Goal: Task Accomplishment & Management: Manage account settings

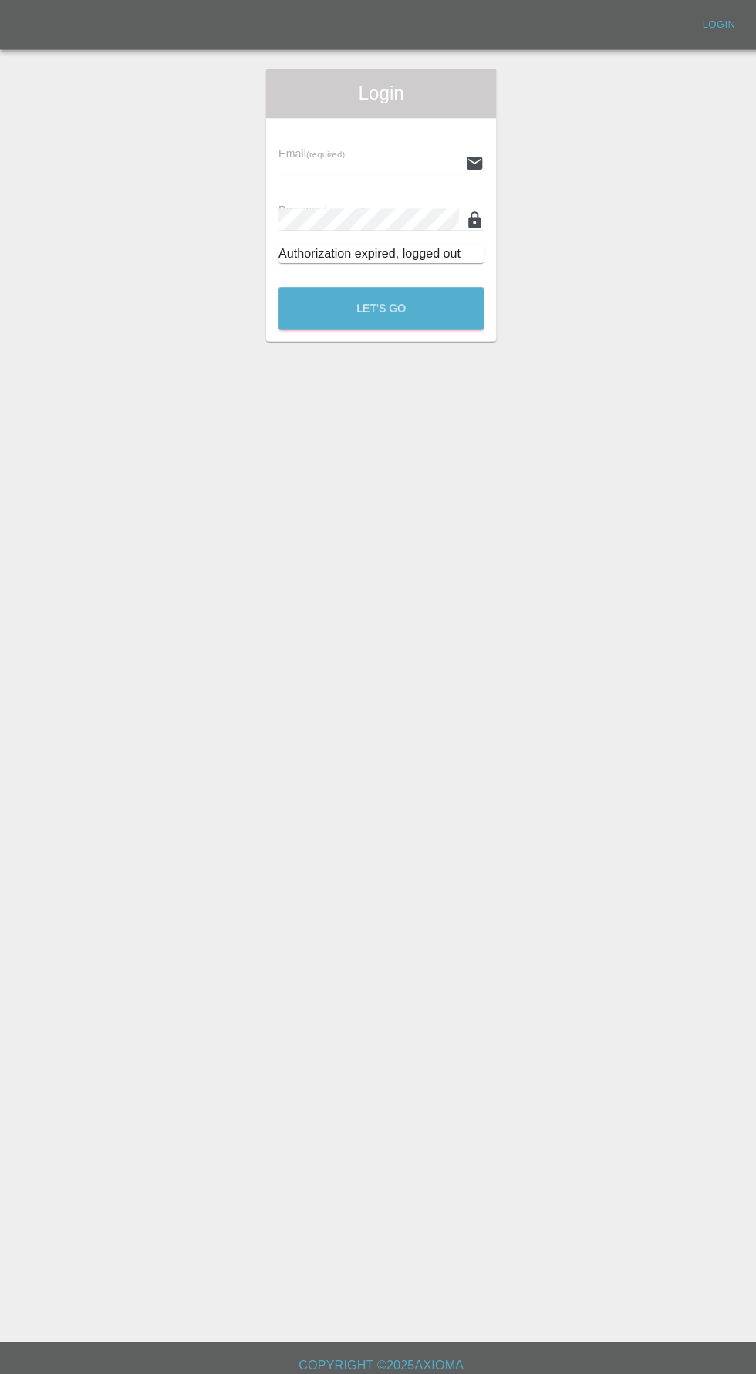
click at [319, 157] on input "text" at bounding box center [365, 161] width 179 height 22
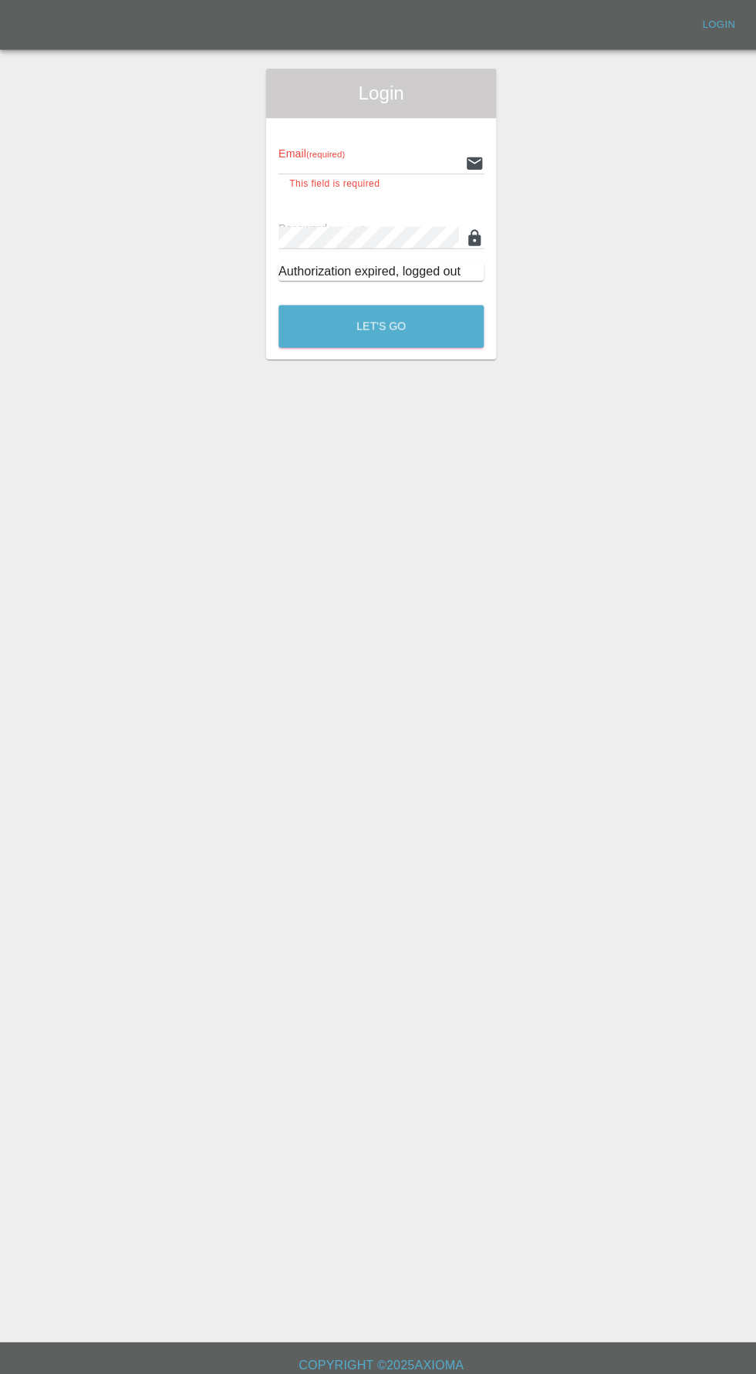
type input "[EMAIL_ADDRESS][DOMAIN_NAME]"
click at [276, 302] on button "Let's Go" at bounding box center [378, 323] width 204 height 42
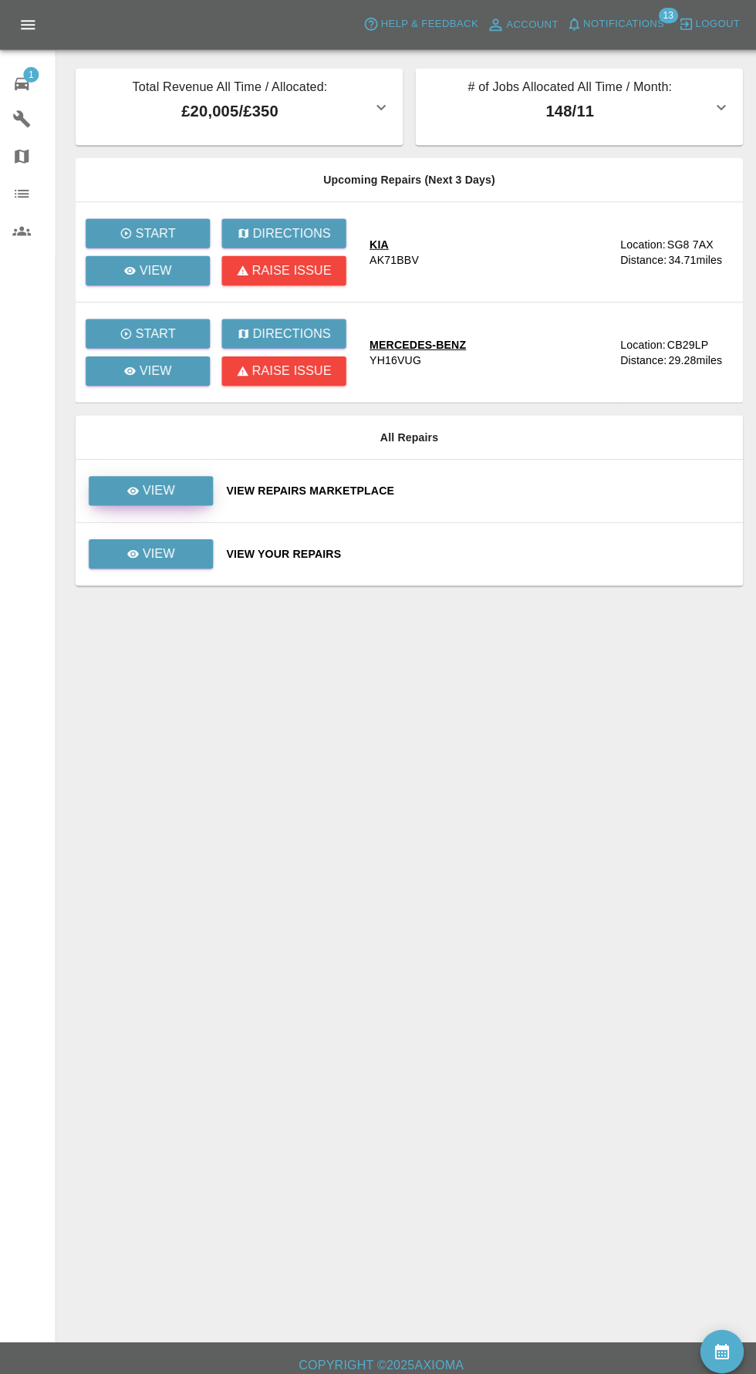
click at [133, 485] on icon at bounding box center [133, 487] width 12 height 8
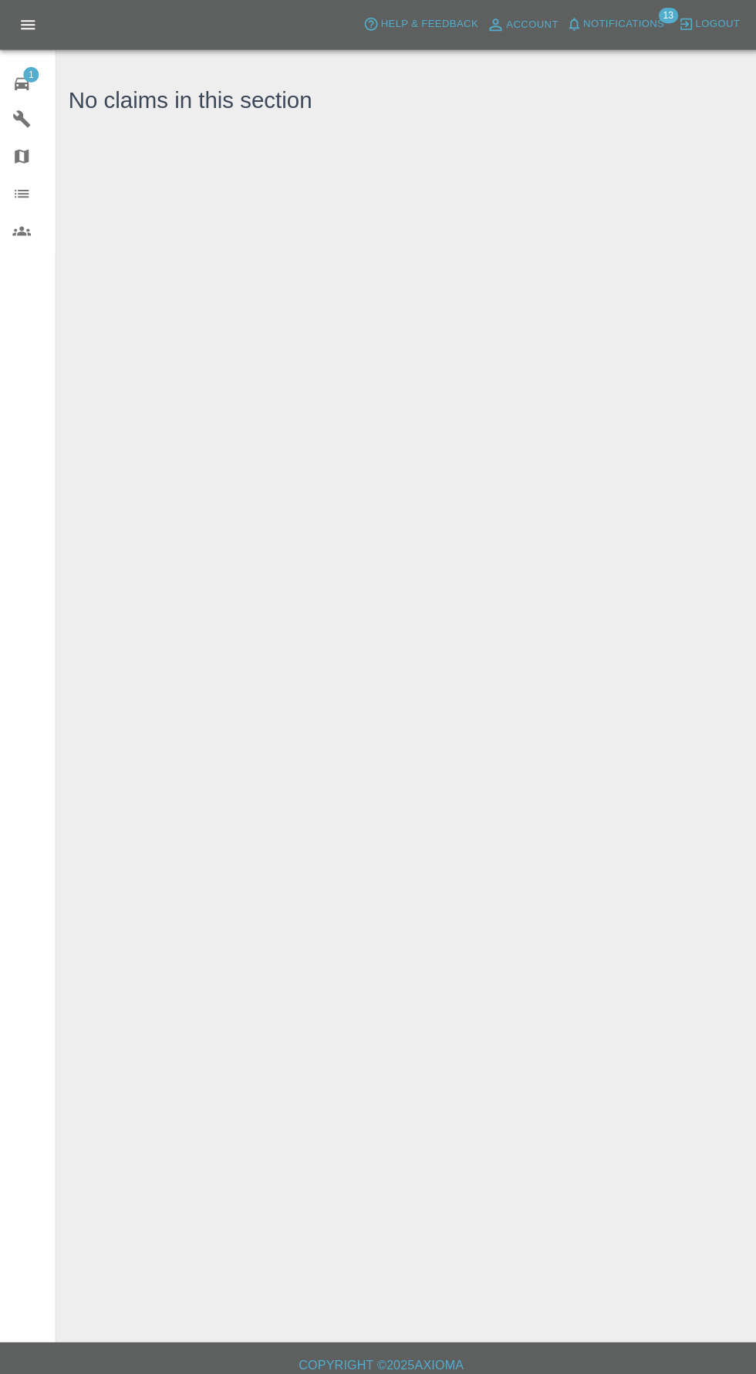
click at [22, 83] on icon at bounding box center [22, 83] width 14 height 12
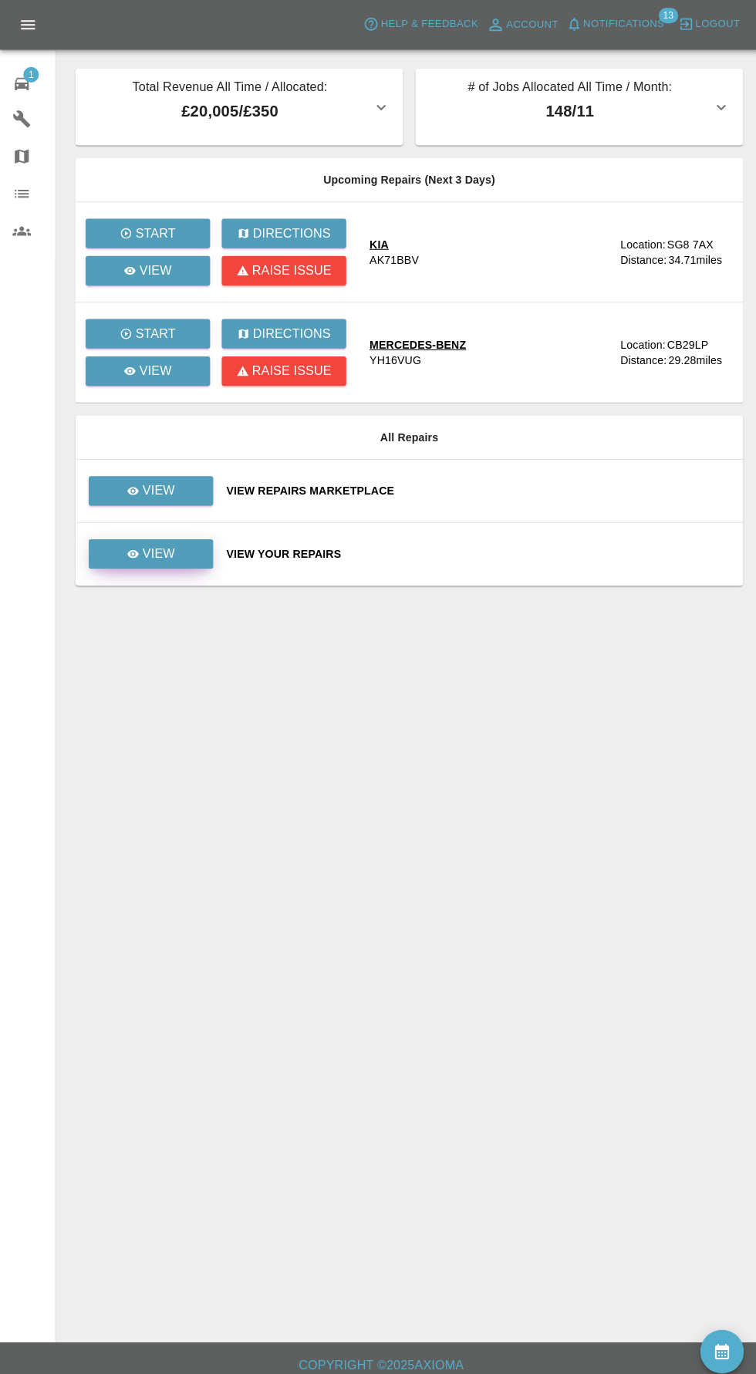
click at [138, 555] on div "View" at bounding box center [150, 549] width 48 height 19
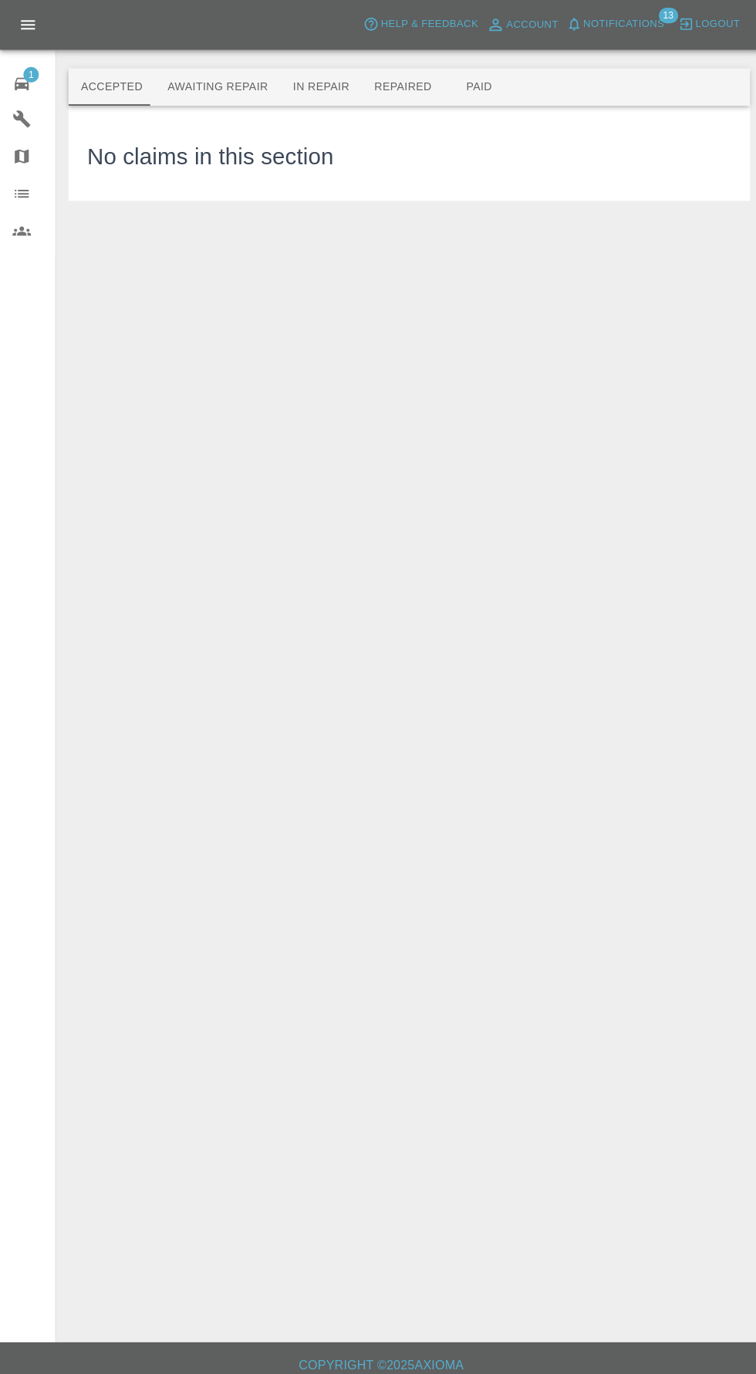
click at [173, 97] on button "Awaiting Repair" at bounding box center [216, 86] width 124 height 37
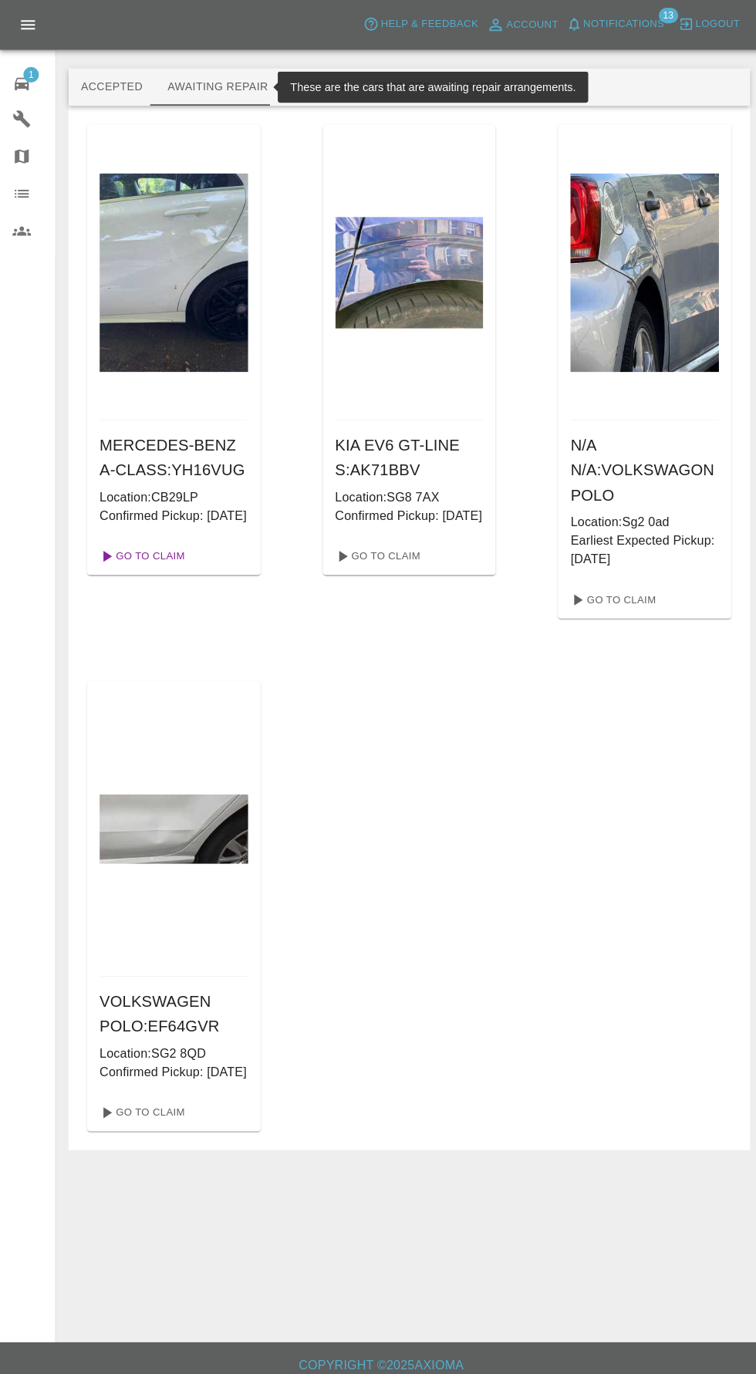
click at [127, 564] on link "Go To Claim" at bounding box center [140, 551] width 95 height 25
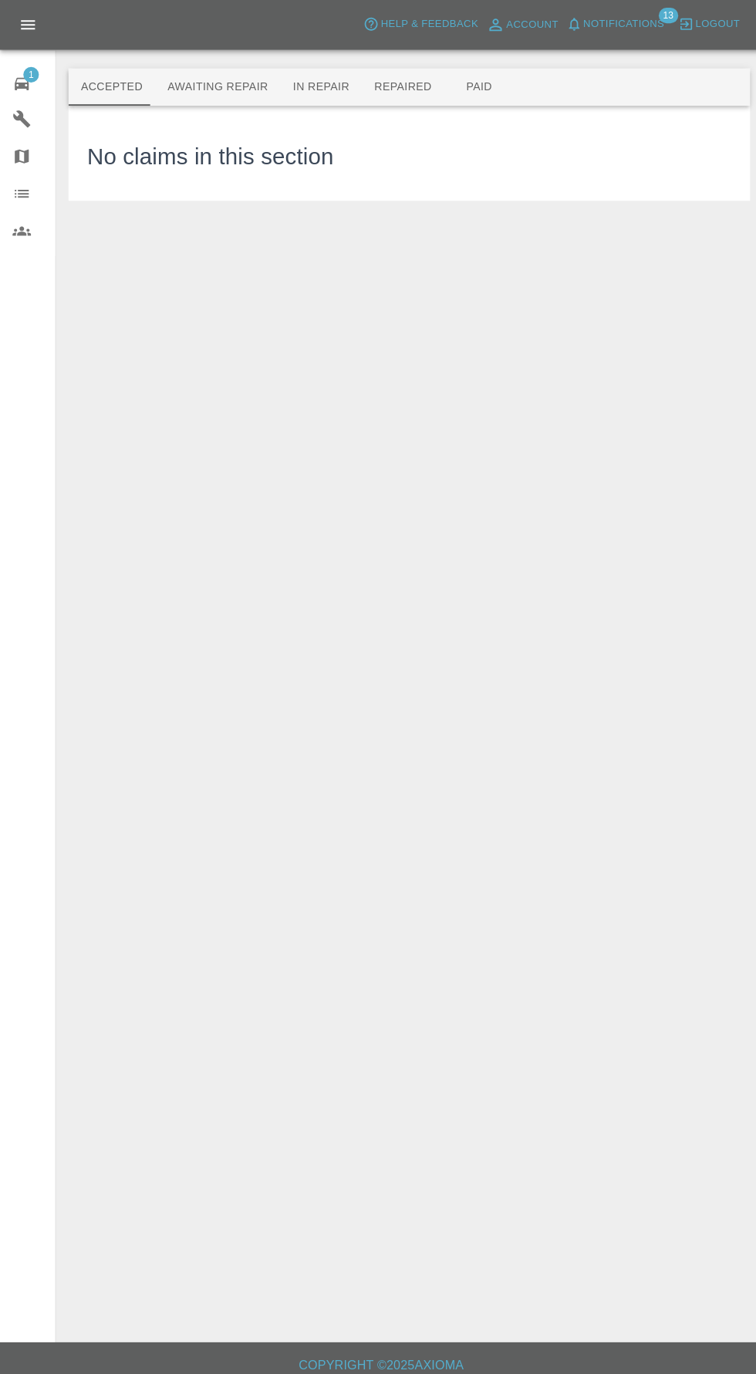
click at [228, 96] on button "Awaiting Repair" at bounding box center [216, 86] width 124 height 37
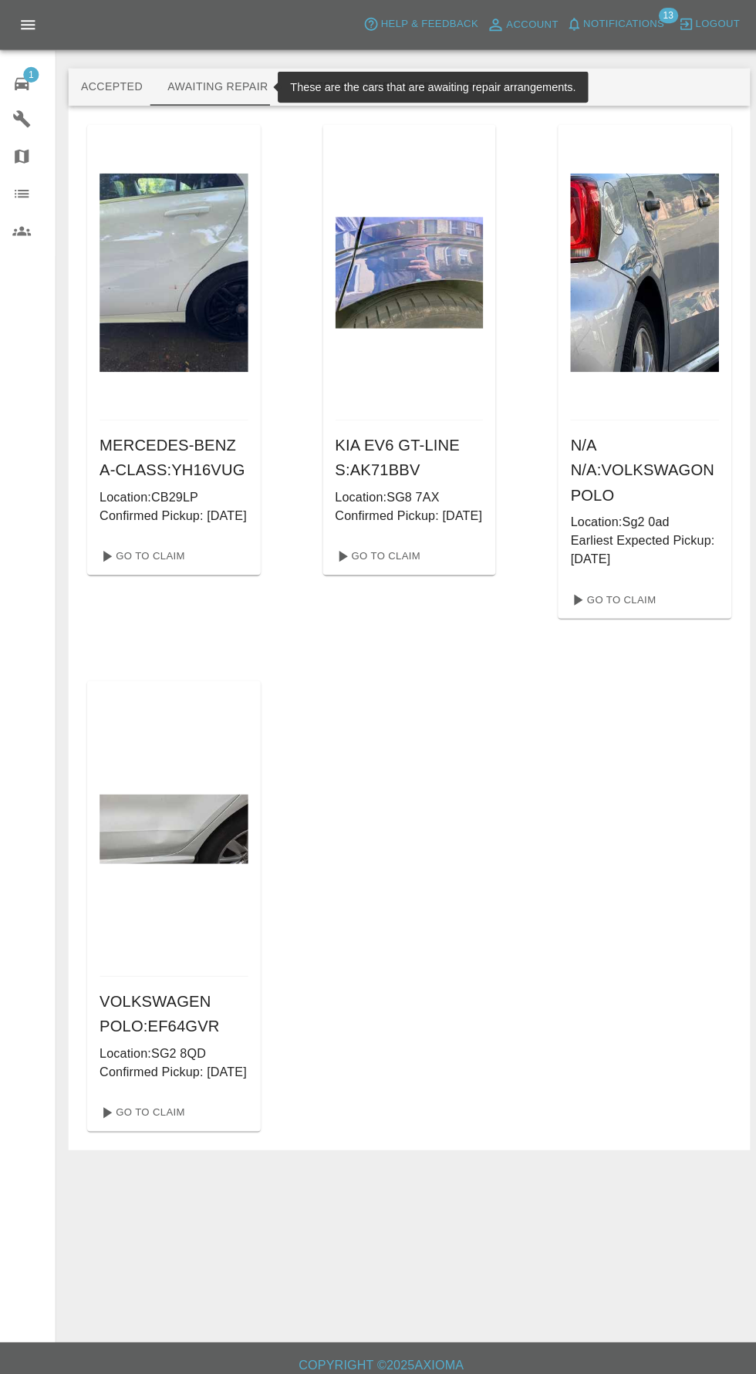
click at [129, 265] on img at bounding box center [172, 270] width 147 height 196
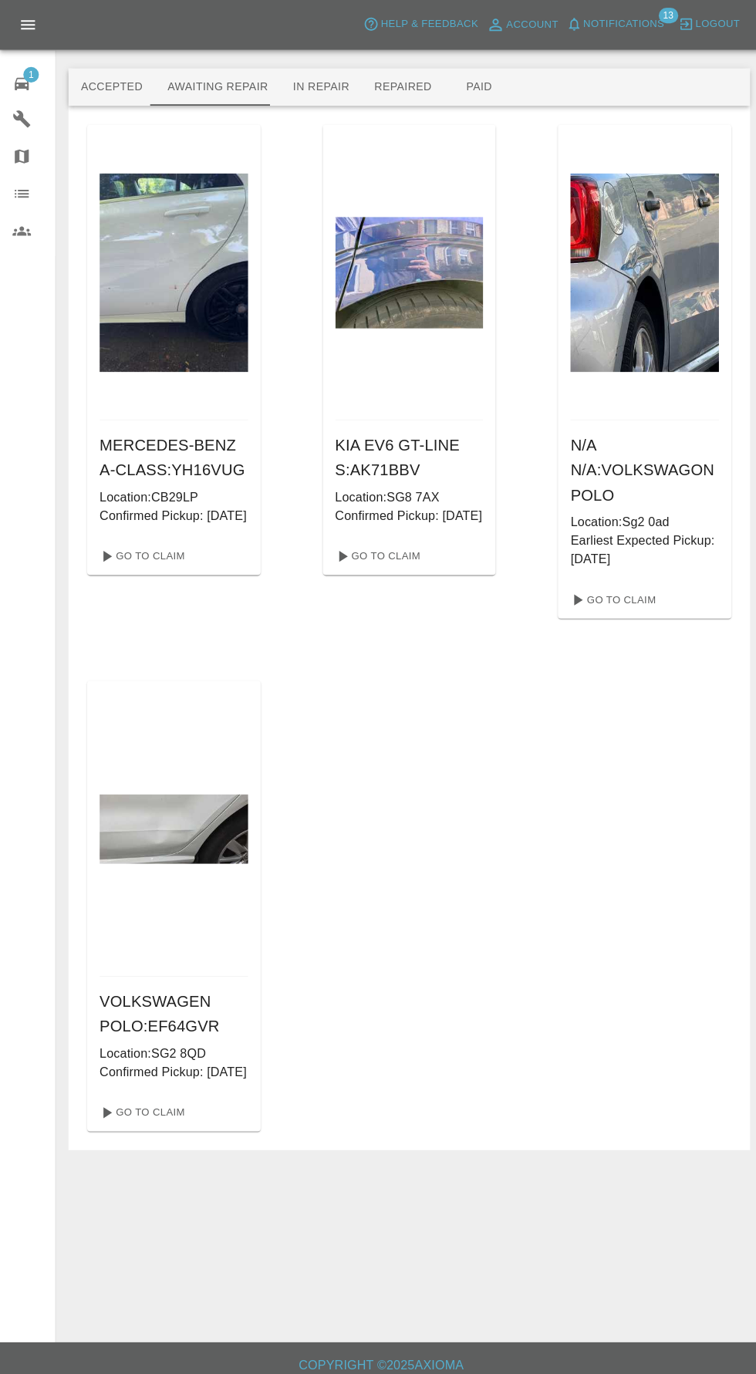
click at [185, 316] on img at bounding box center [172, 270] width 147 height 196
click at [166, 340] on img at bounding box center [172, 270] width 147 height 196
click at [139, 564] on link "Go To Claim" at bounding box center [140, 551] width 95 height 25
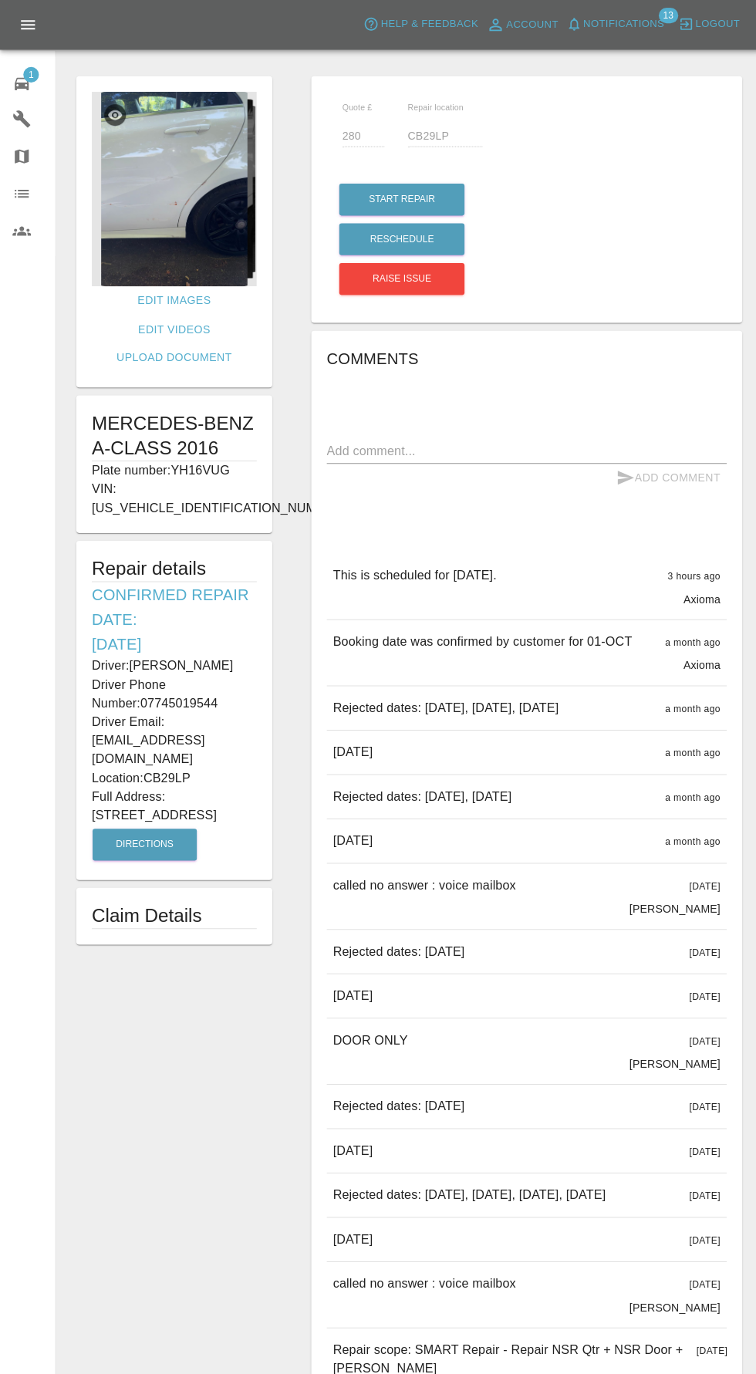
click at [140, 204] on img at bounding box center [173, 187] width 164 height 193
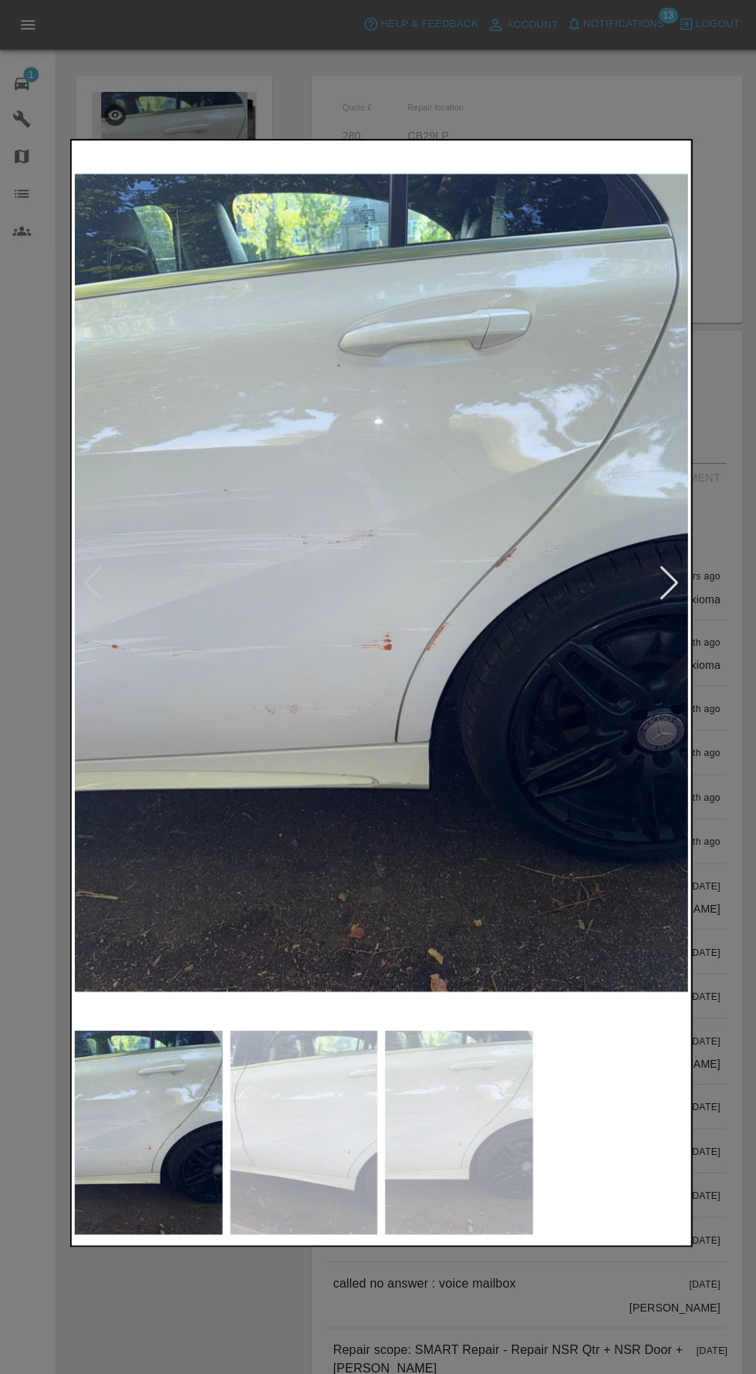
click at [288, 1179] on img at bounding box center [301, 1122] width 147 height 203
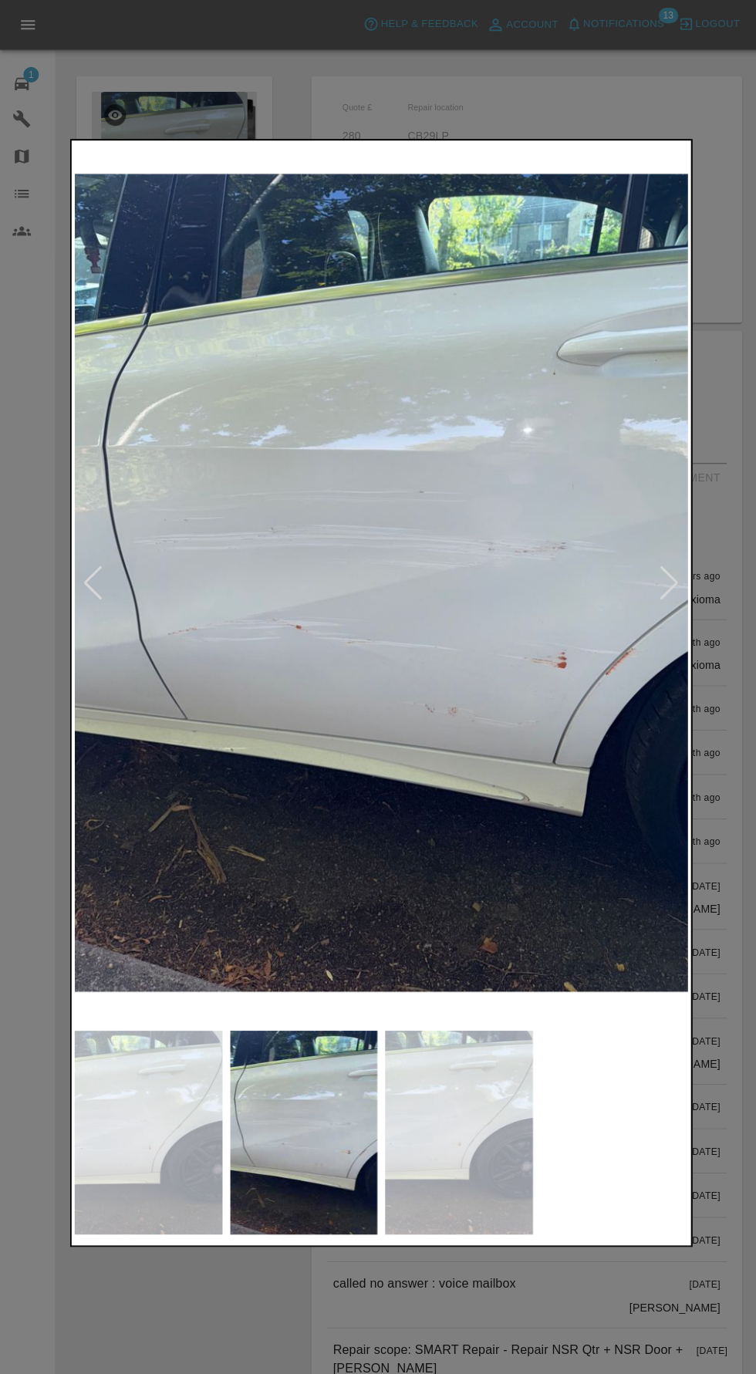
click at [454, 1153] on img at bounding box center [455, 1122] width 147 height 203
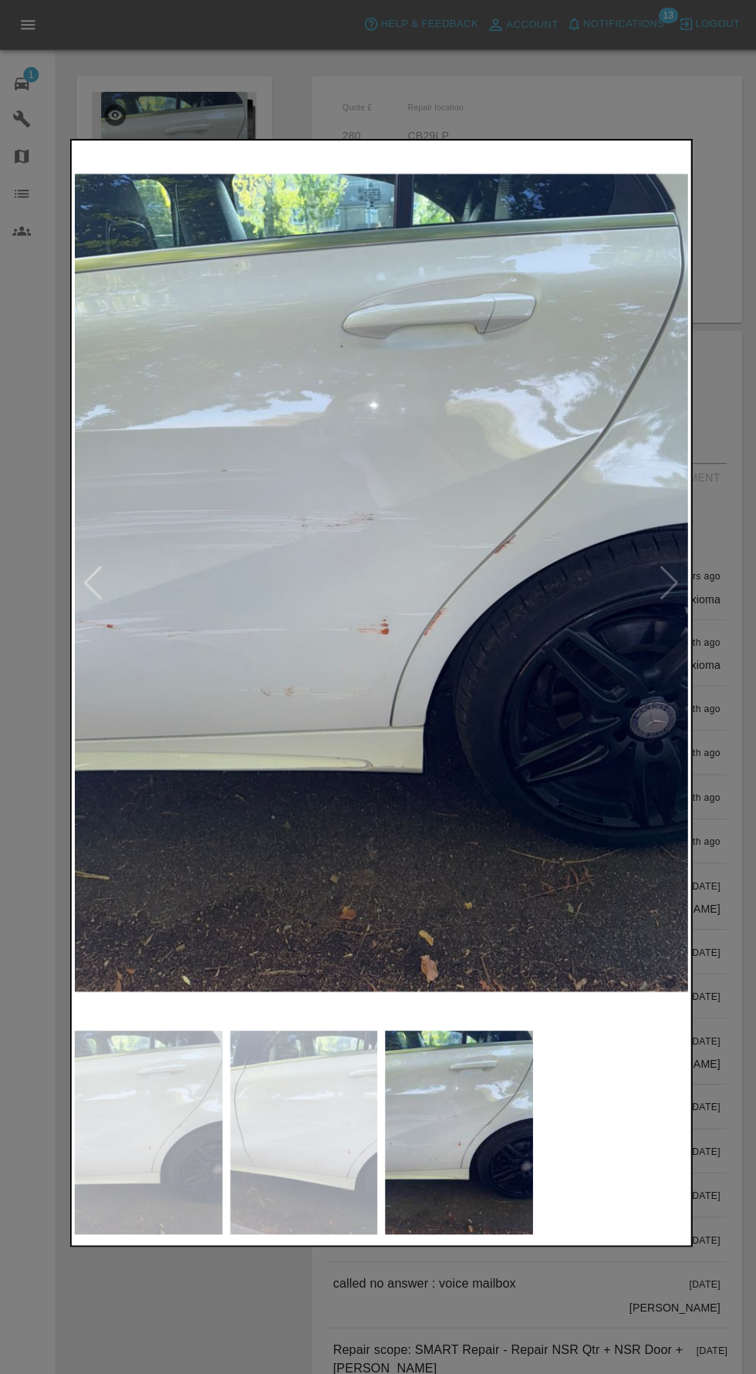
click at [498, 1158] on img at bounding box center [455, 1122] width 147 height 203
click at [328, 1163] on img at bounding box center [301, 1122] width 147 height 203
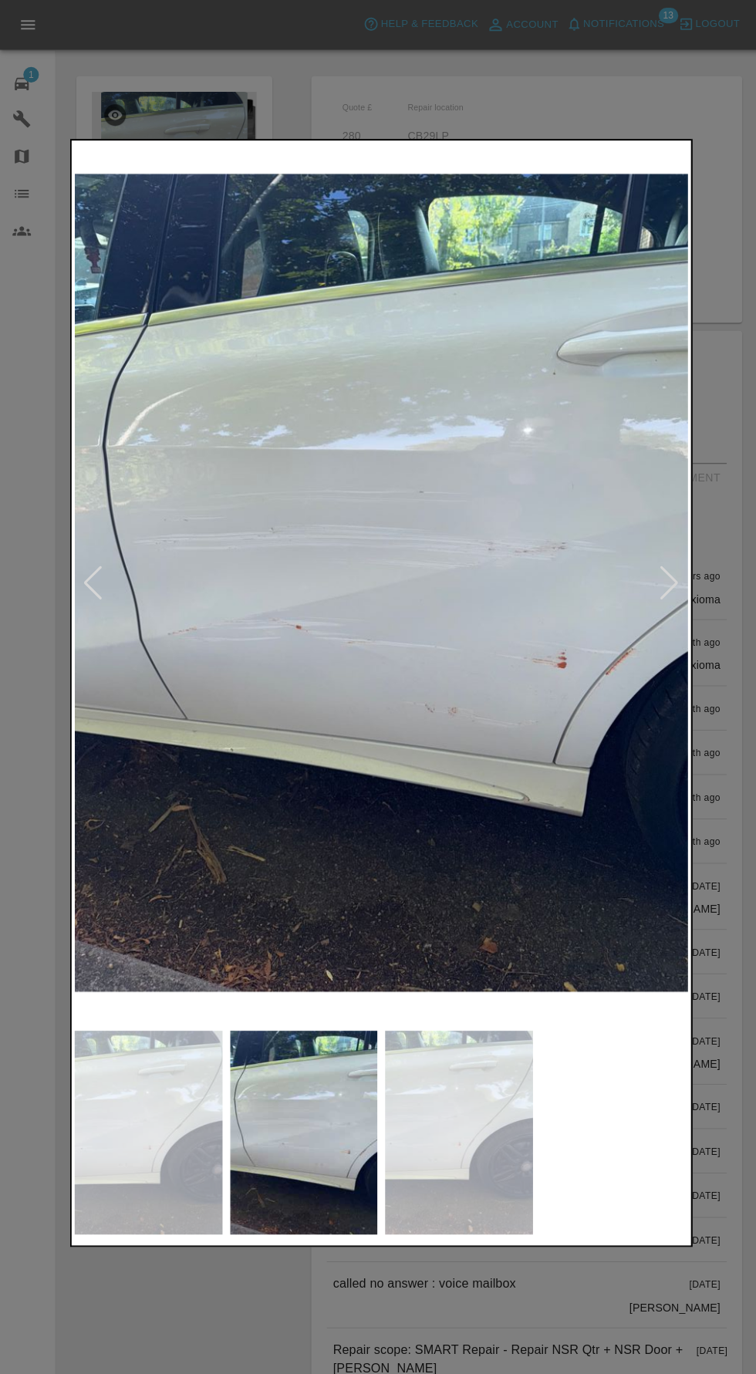
click at [285, 1123] on img at bounding box center [301, 1122] width 147 height 203
click at [146, 1144] on img at bounding box center [147, 1122] width 147 height 203
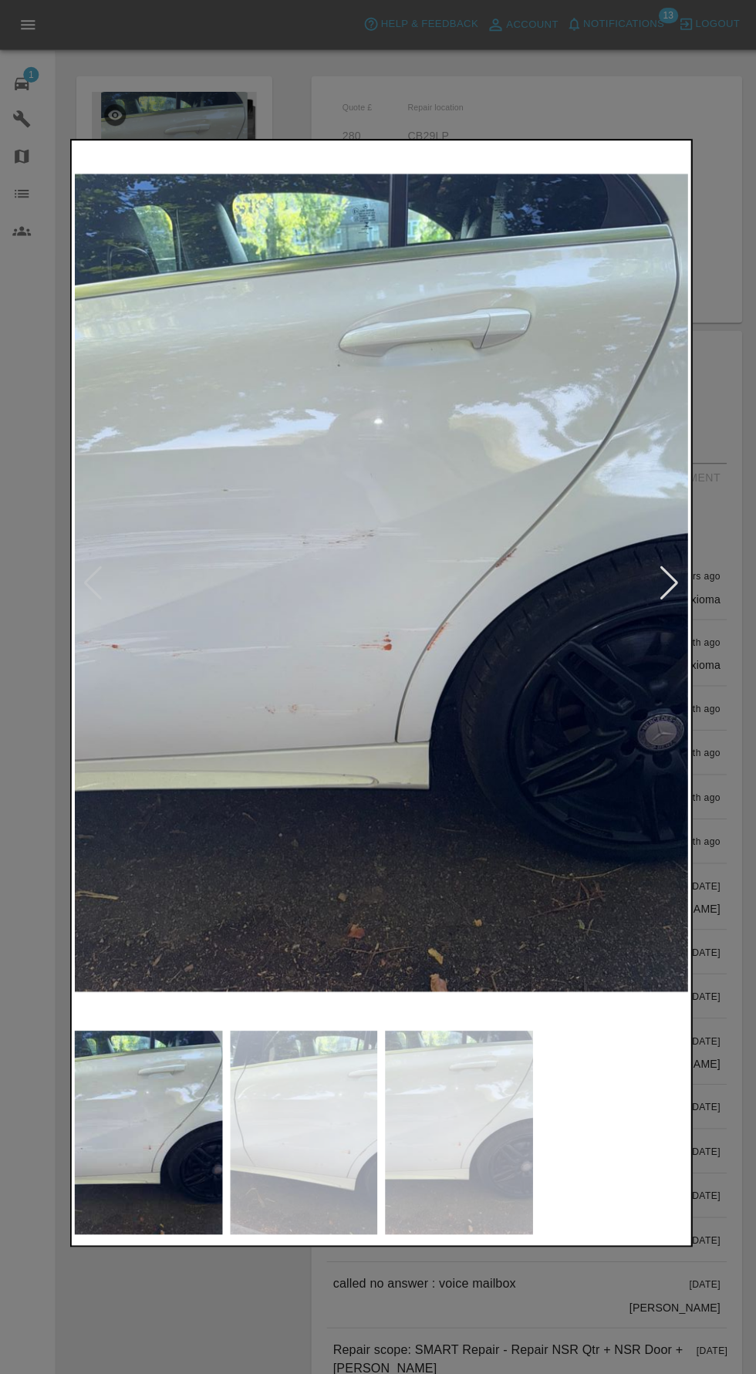
click at [241, 1308] on div at bounding box center [378, 687] width 756 height 1374
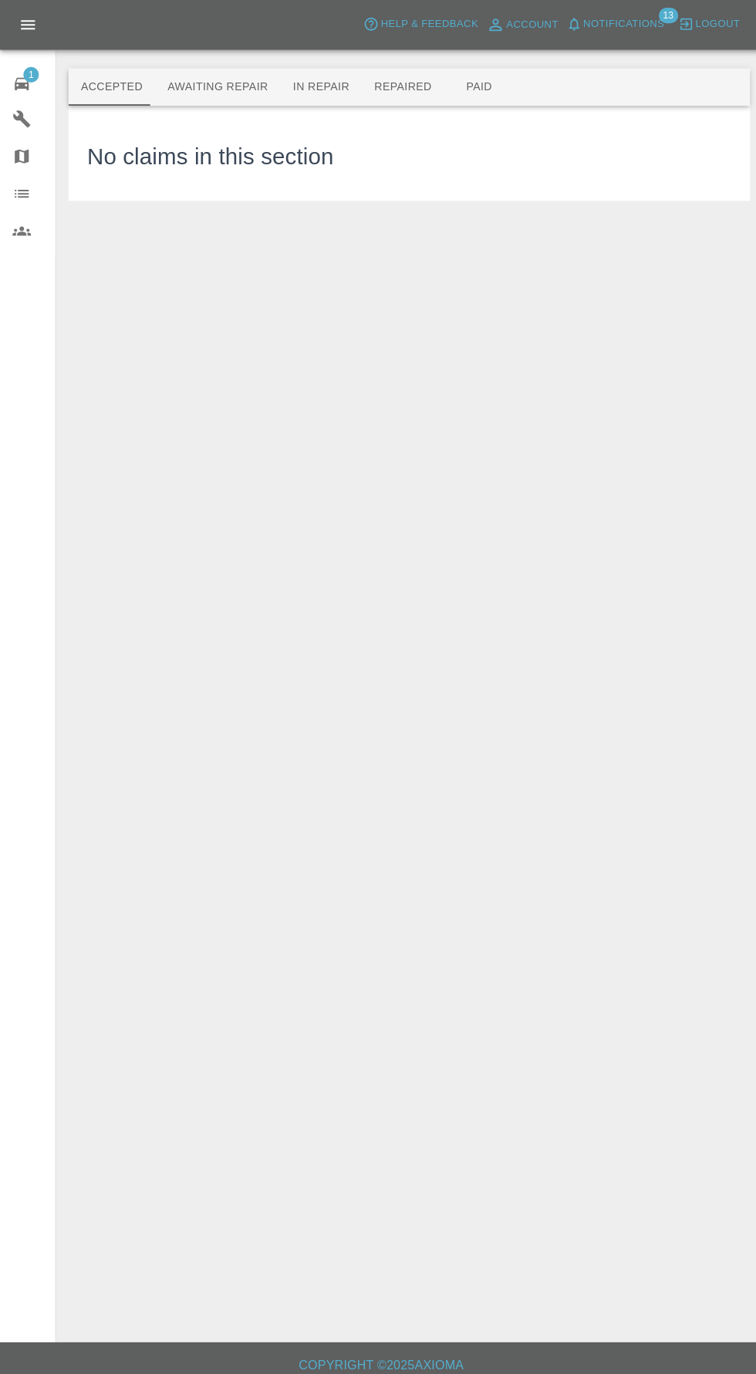
click at [236, 86] on button "Awaiting Repair" at bounding box center [216, 86] width 124 height 37
